Goal: Task Accomplishment & Management: Use online tool/utility

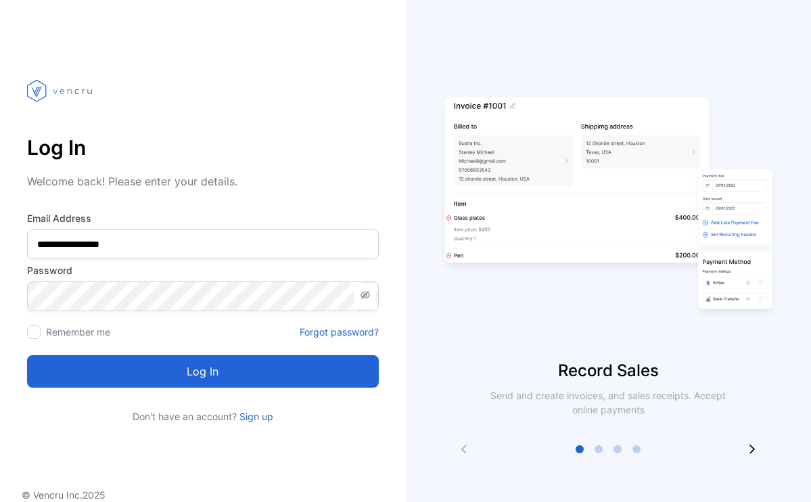
click at [193, 371] on button "Log in" at bounding box center [203, 371] width 352 height 32
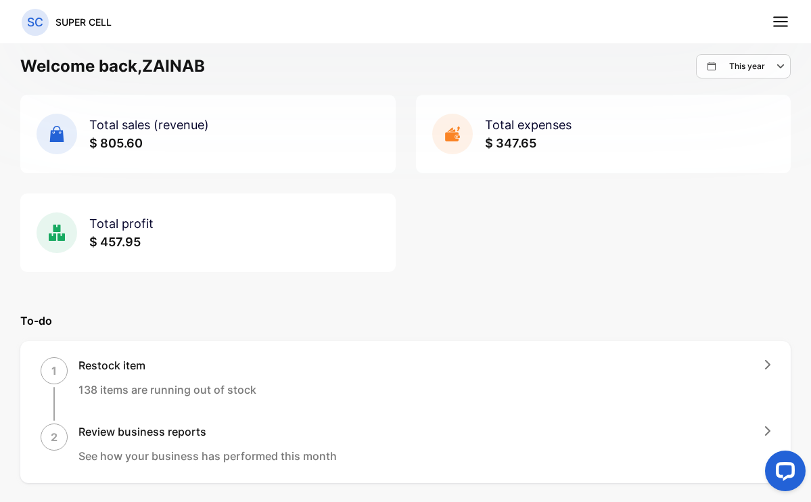
click at [783, 22] on line at bounding box center [781, 22] width 14 height 0
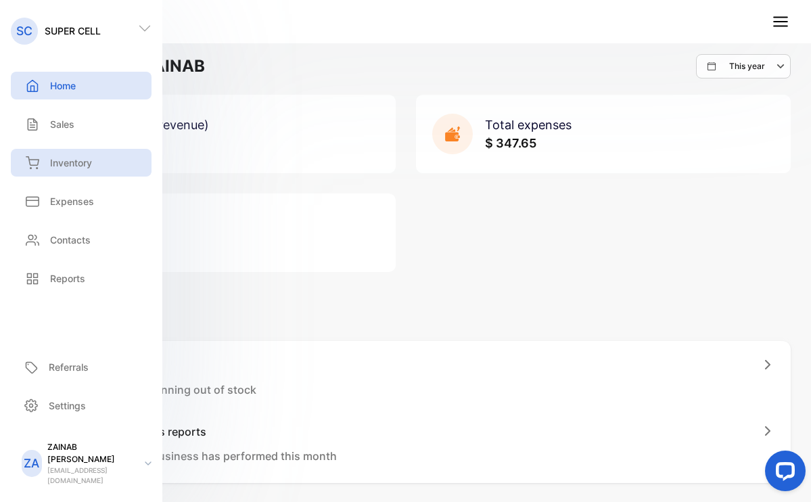
click at [70, 168] on p "Inventory" at bounding box center [71, 163] width 42 height 14
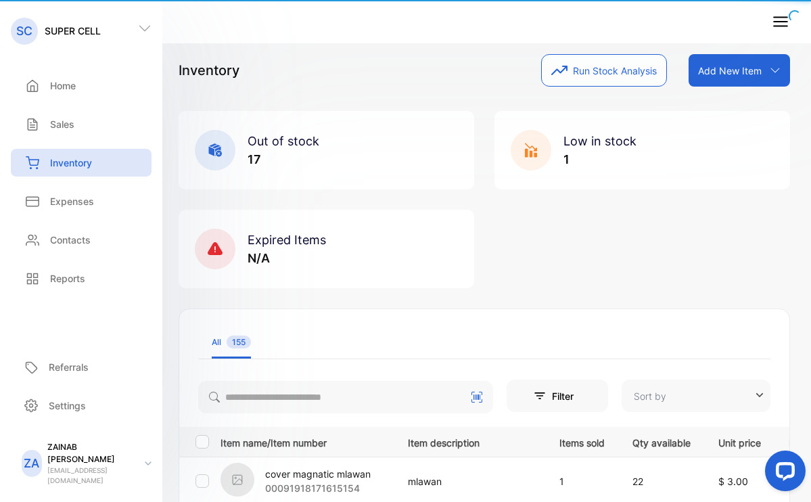
type input "**********"
click at [73, 164] on p "Inventory" at bounding box center [71, 163] width 42 height 14
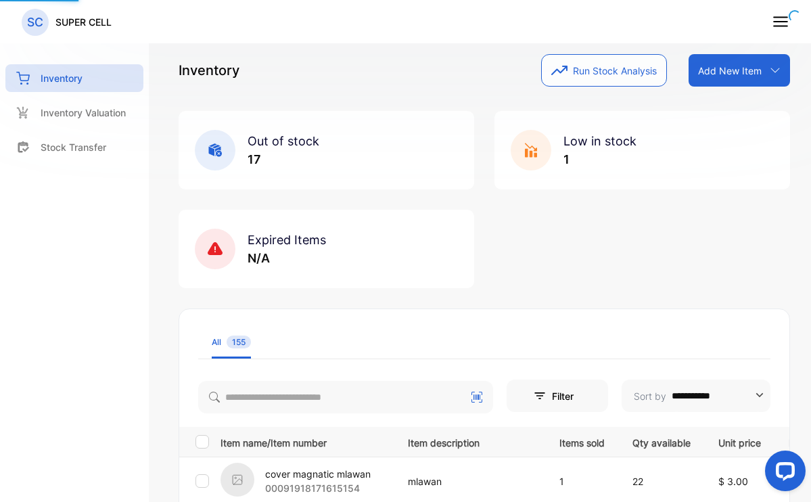
click at [56, 163] on div "Stock Transfer" at bounding box center [74, 150] width 138 height 34
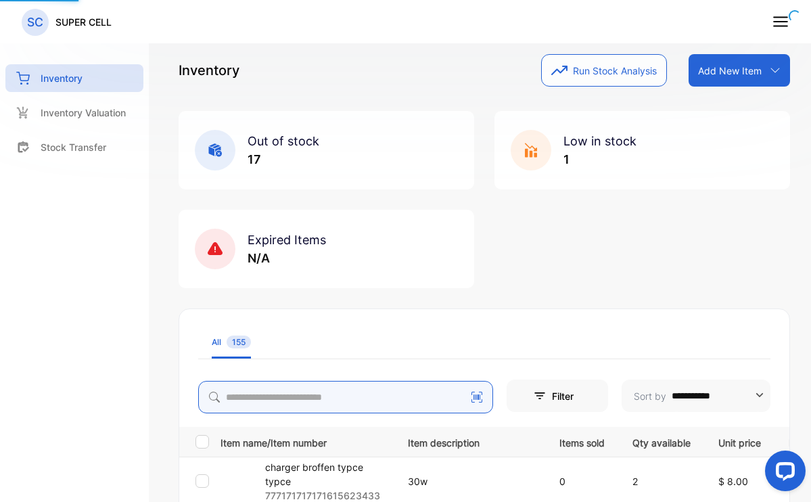
click at [315, 405] on input "search" at bounding box center [345, 397] width 295 height 32
click at [318, 395] on input "search" at bounding box center [345, 397] width 295 height 32
click at [313, 394] on input "search" at bounding box center [345, 397] width 295 height 32
click at [298, 395] on input "search" at bounding box center [345, 397] width 295 height 32
type input "*********"
